Goal: Find specific page/section: Find specific page/section

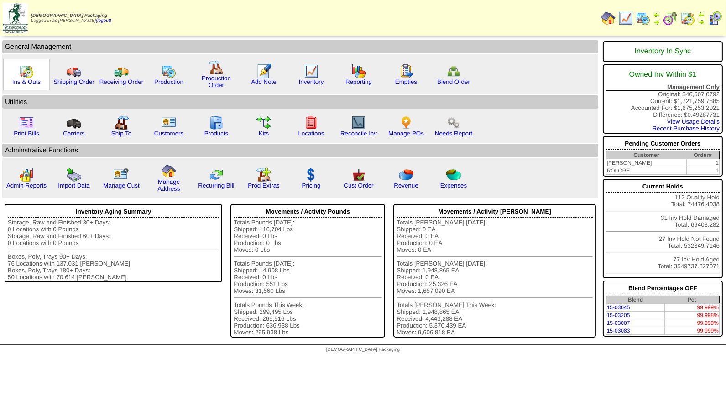
click at [23, 75] on img at bounding box center [26, 71] width 15 height 15
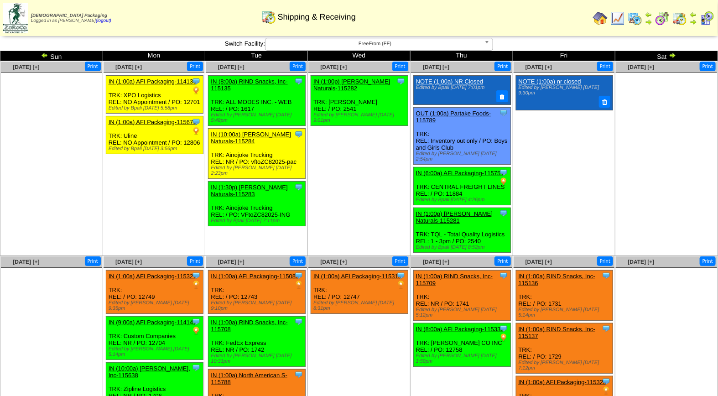
click at [710, 15] on img at bounding box center [707, 18] width 15 height 15
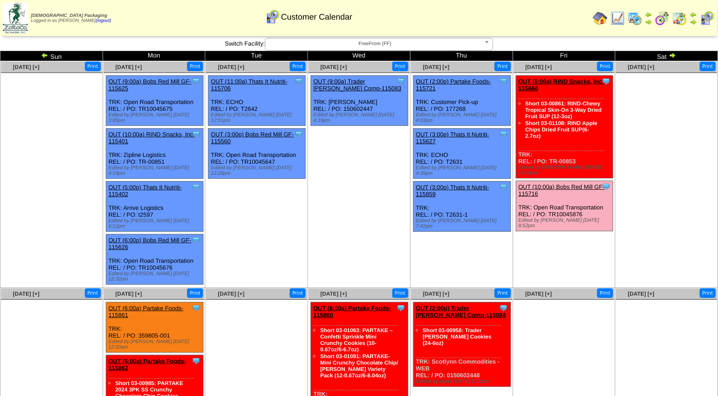
click at [380, 43] on span "FreeFrom (FF)" at bounding box center [375, 43] width 212 height 11
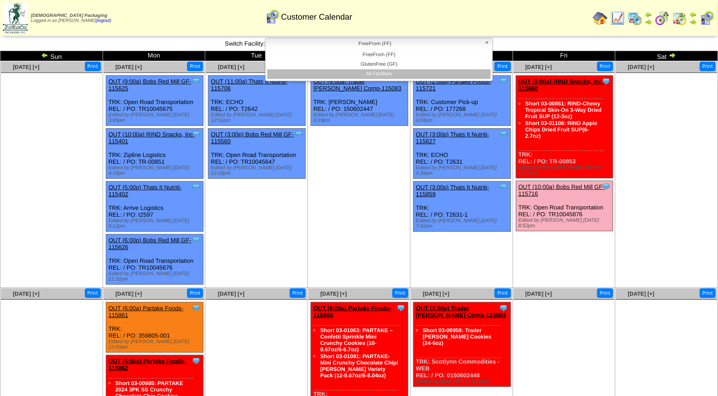
click at [377, 71] on li "All Facilities" at bounding box center [379, 74] width 224 height 10
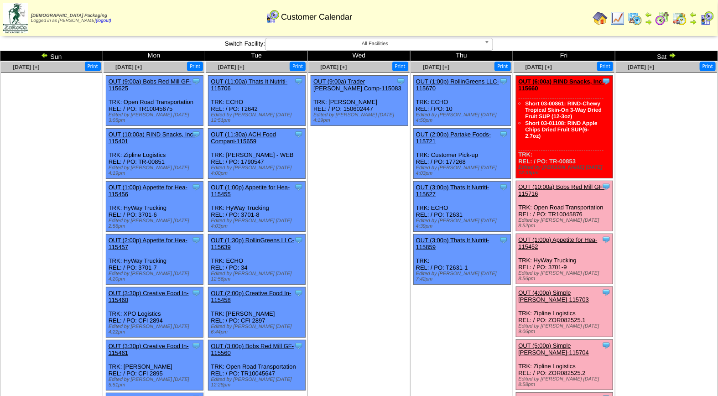
click at [636, 20] on img at bounding box center [635, 18] width 15 height 15
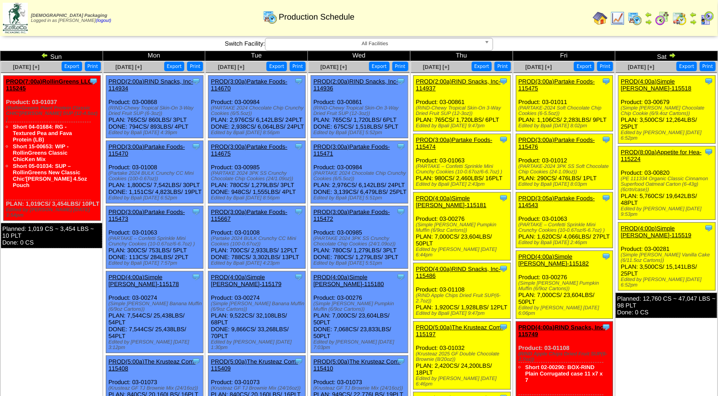
click at [709, 23] on img at bounding box center [707, 18] width 15 height 15
